Goal: Information Seeking & Learning: Find specific fact

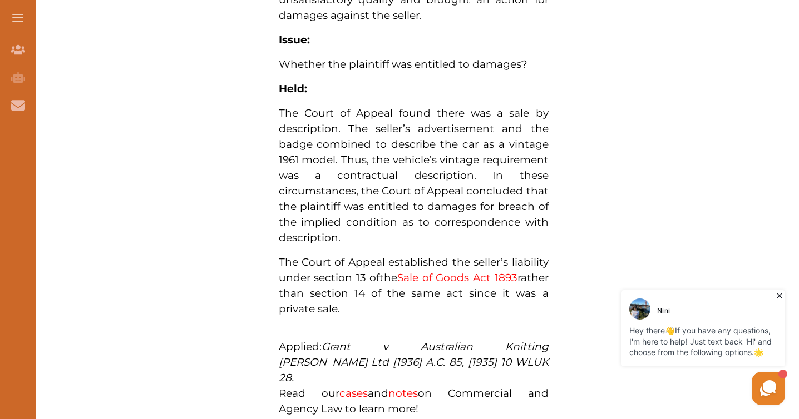
scroll to position [907, 0]
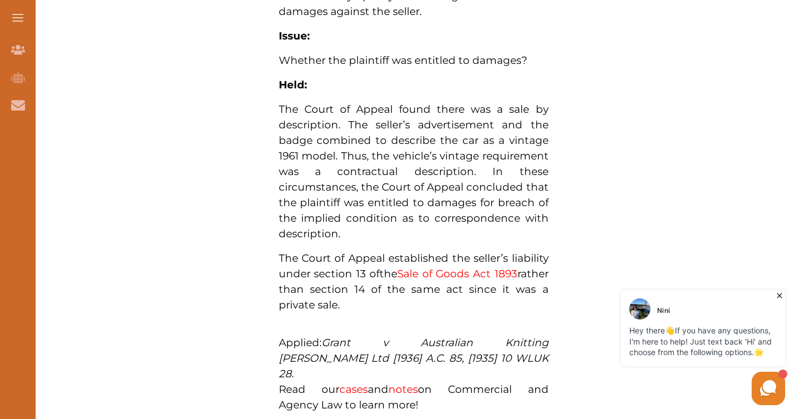
drag, startPoint x: 386, startPoint y: 288, endPoint x: 429, endPoint y: 299, distance: 44.3
click at [429, 240] on span "The Court of Appeal found there was a sale by description. The seller’s adverti…" at bounding box center [414, 171] width 270 height 137
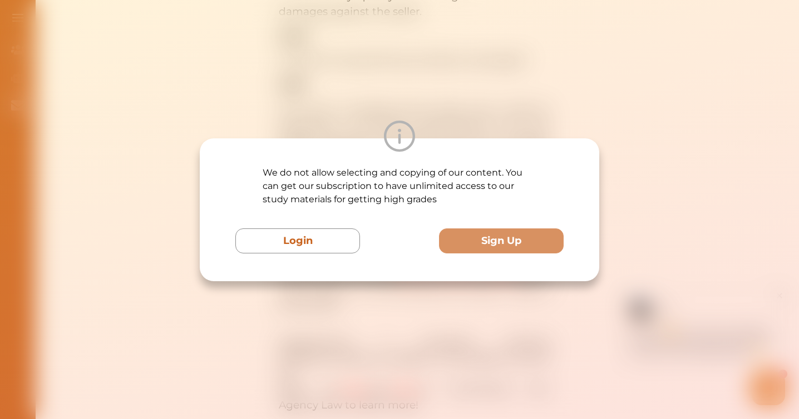
click at [402, 309] on div "We do not allow selecting and copying of our content. You can get our subscript…" at bounding box center [399, 209] width 799 height 419
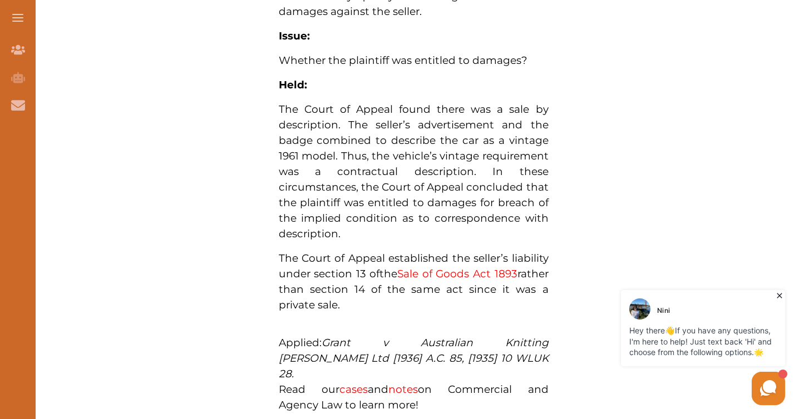
drag, startPoint x: 360, startPoint y: 317, endPoint x: 335, endPoint y: 295, distance: 32.8
click at [335, 240] on span "The Court of Appeal found there was a sale by description. The seller’s adverti…" at bounding box center [414, 171] width 270 height 137
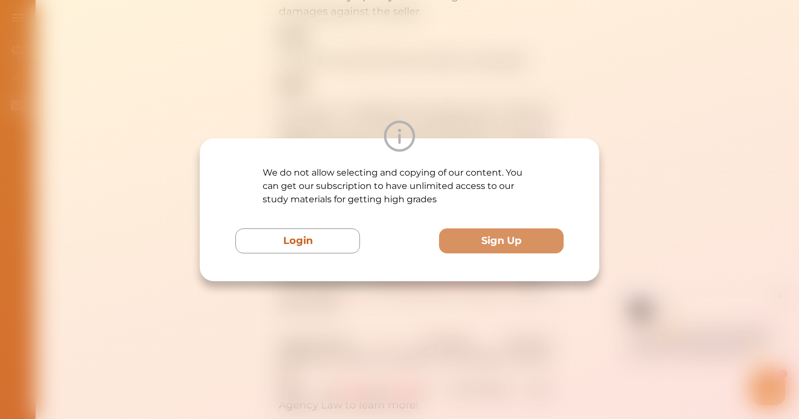
click at [375, 307] on div "We do not allow selecting and copying of our content. You can get our subscript…" at bounding box center [399, 209] width 799 height 419
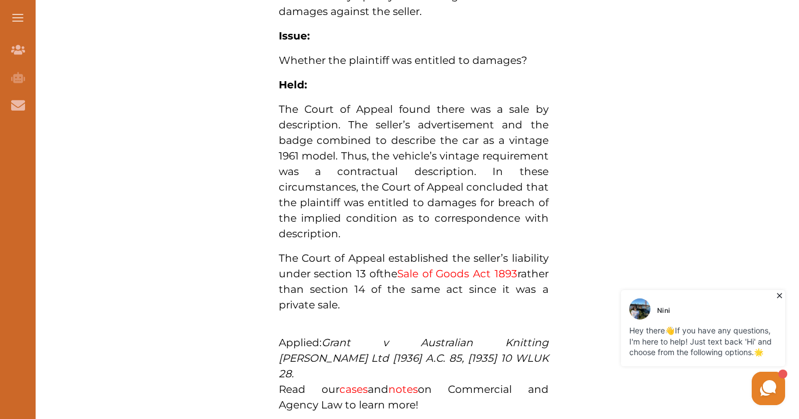
drag, startPoint x: 367, startPoint y: 241, endPoint x: 338, endPoint y: 221, distance: 34.7
click at [338, 221] on span "The Court of Appeal found there was a sale by description. The seller’s adverti…" at bounding box center [414, 171] width 270 height 137
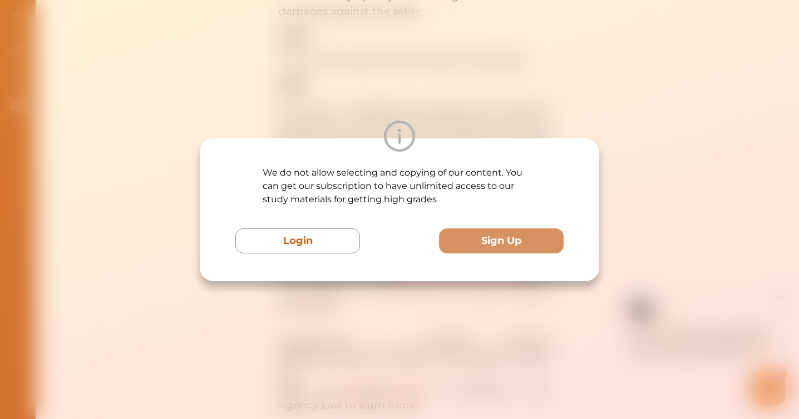
click at [395, 142] on img at bounding box center [399, 136] width 31 height 31
click at [363, 121] on div at bounding box center [399, 136] width 399 height 31
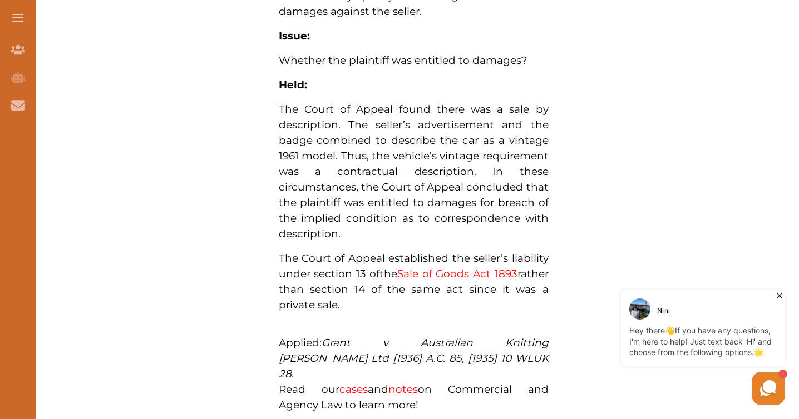
drag, startPoint x: 387, startPoint y: 179, endPoint x: 451, endPoint y: 187, distance: 64.4
click at [451, 187] on span "The Court of Appeal found there was a sale by description. The seller’s adverti…" at bounding box center [414, 171] width 270 height 137
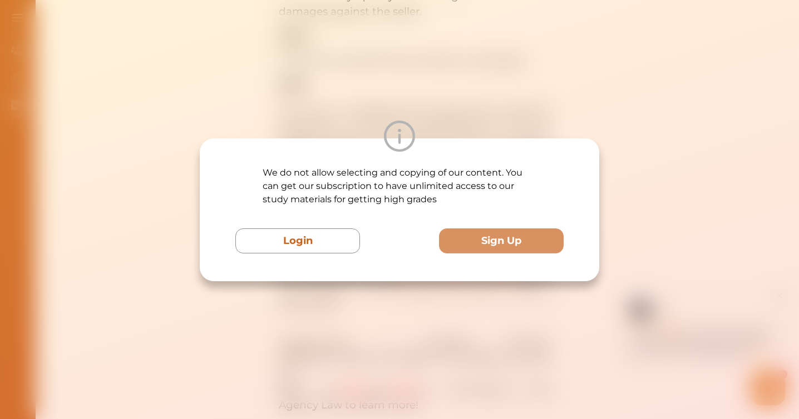
click at [388, 306] on div "We do not allow selecting and copying of our content. You can get our subscript…" at bounding box center [399, 209] width 799 height 419
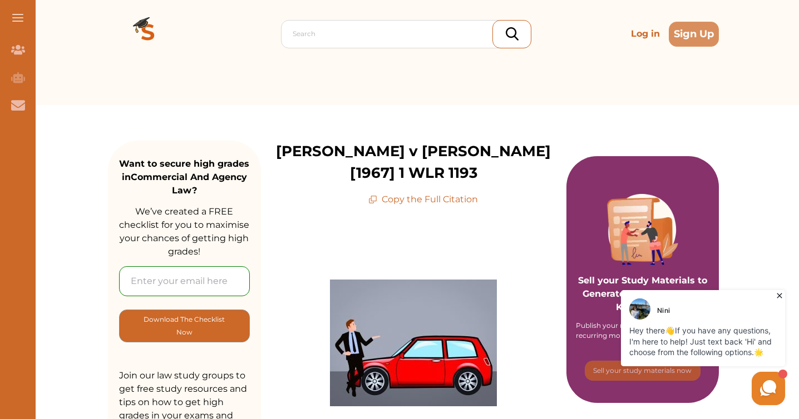
scroll to position [42, 0]
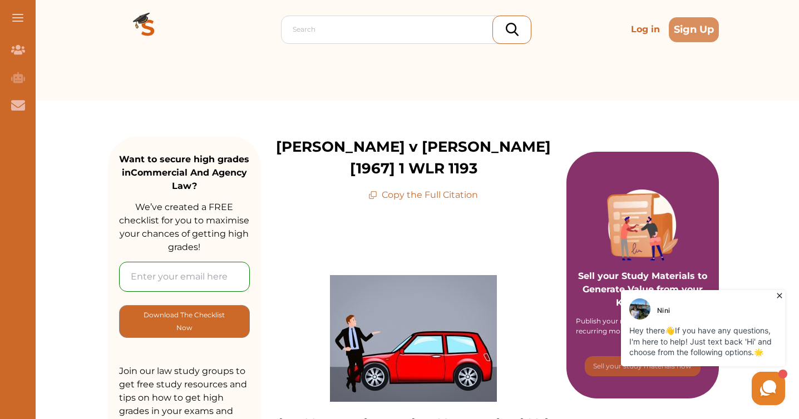
click at [421, 189] on p "Copy the Full Citation" at bounding box center [423, 195] width 110 height 13
click at [396, 189] on p "Copy the Full Citation" at bounding box center [423, 195] width 110 height 13
click at [386, 189] on p "Copy the Full Citation" at bounding box center [423, 195] width 110 height 13
click at [377, 191] on icon at bounding box center [372, 195] width 9 height 9
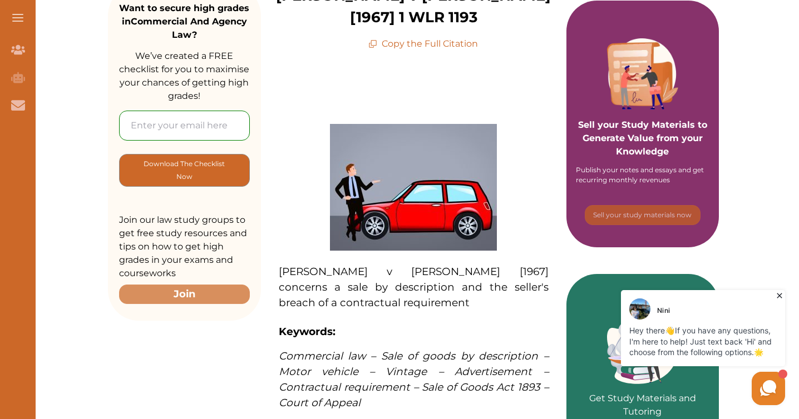
scroll to position [0, 0]
